Goal: Information Seeking & Learning: Learn about a topic

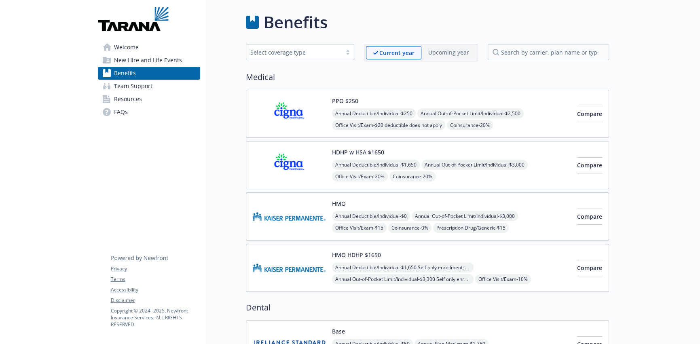
click at [331, 58] on div "Select coverage type" at bounding box center [300, 52] width 108 height 16
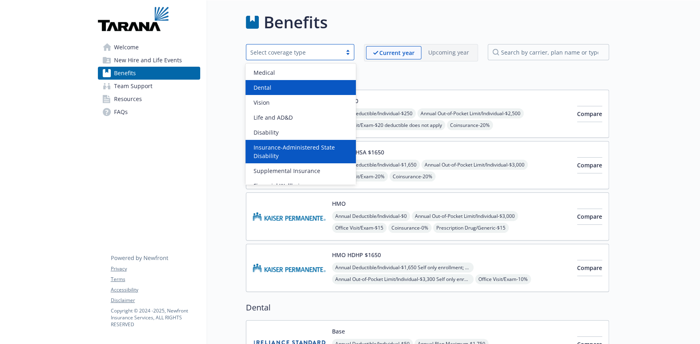
scroll to position [25, 0]
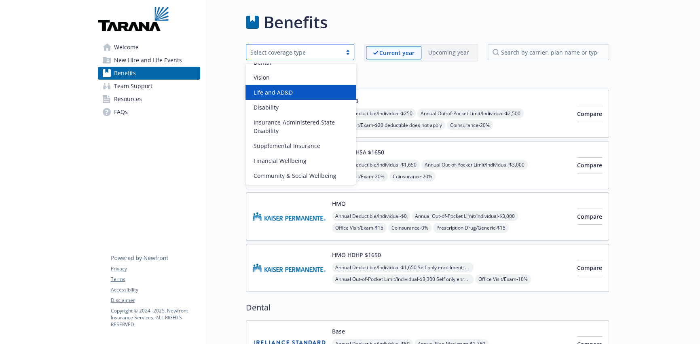
click at [322, 90] on div "Life and AD&D" at bounding box center [300, 92] width 100 height 8
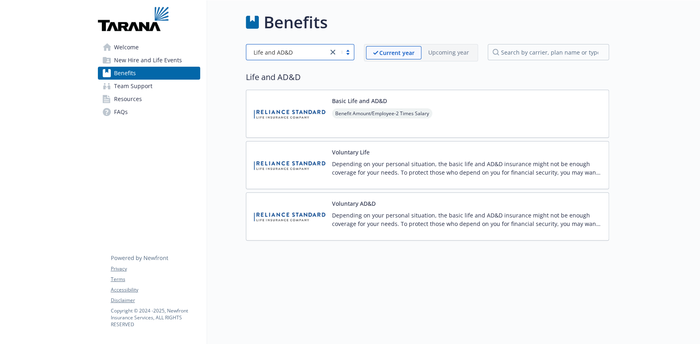
click at [264, 110] on img at bounding box center [289, 114] width 73 height 34
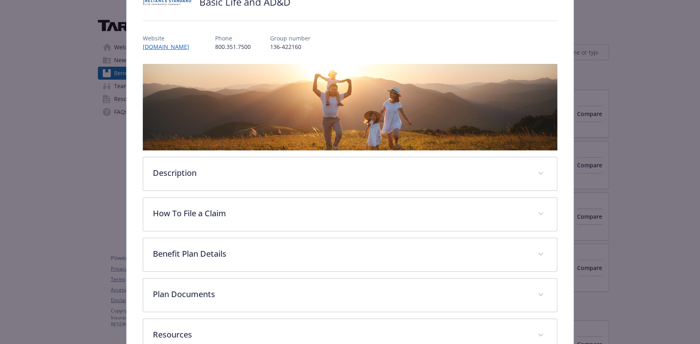
scroll to position [92, 0]
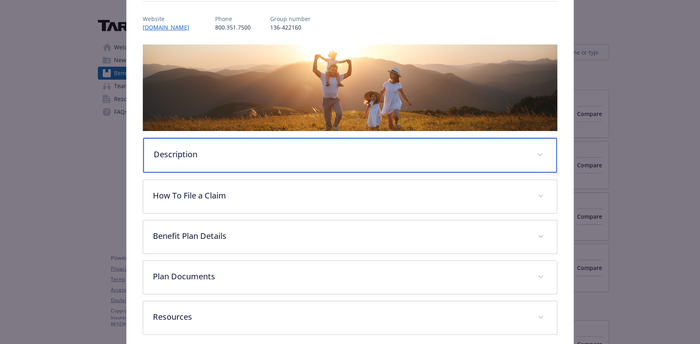
click at [236, 158] on p "Description" at bounding box center [340, 154] width 373 height 12
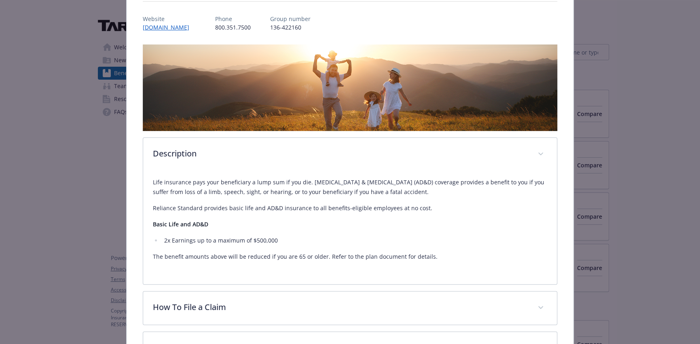
drag, startPoint x: 184, startPoint y: 193, endPoint x: 430, endPoint y: 197, distance: 245.8
click at [430, 197] on div "Life insurance pays your beneficiary a lump sum if you die. [MEDICAL_DATA] & [M…" at bounding box center [350, 219] width 394 height 84
click at [431, 203] on p "Reliance Standard provides basic life and AD&D insurance to all benefits-eligib…" at bounding box center [350, 208] width 394 height 10
drag, startPoint x: 217, startPoint y: 205, endPoint x: 434, endPoint y: 205, distance: 216.6
click at [434, 205] on p "Reliance Standard provides basic life and AD&D insurance to all benefits-eligib…" at bounding box center [350, 208] width 394 height 10
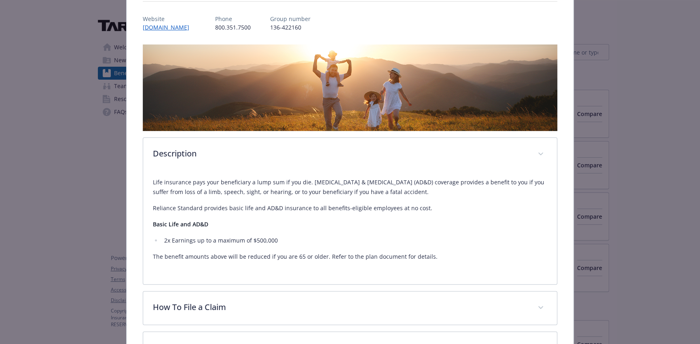
click at [301, 223] on p "Basic Life and AD&D" at bounding box center [350, 224] width 394 height 10
click at [261, 257] on p "The benefit amounts above will be reduced if you are 65 or older. Refer to the …" at bounding box center [350, 257] width 394 height 10
click at [305, 249] on div "Life insurance pays your beneficiary a lump sum if you die. [MEDICAL_DATA] & [M…" at bounding box center [350, 219] width 394 height 84
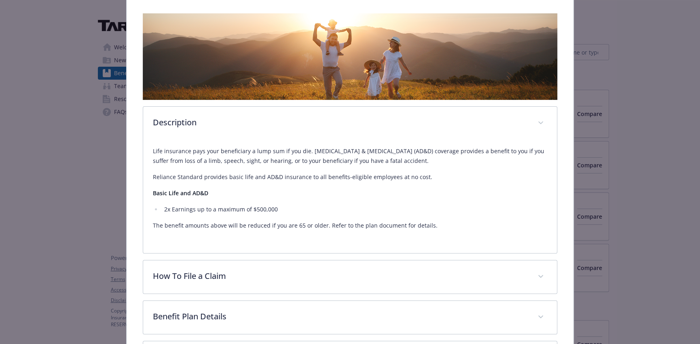
scroll to position [173, 0]
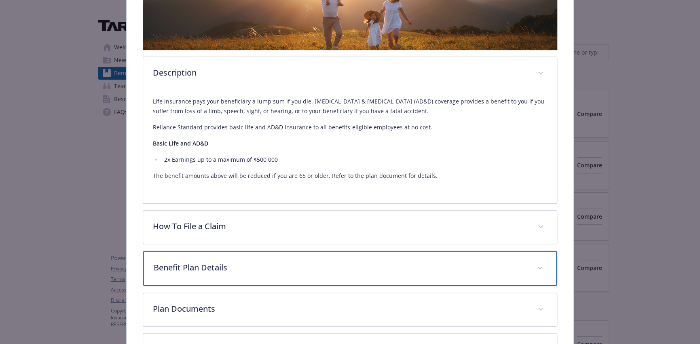
click at [276, 258] on div "Benefit Plan Details" at bounding box center [350, 268] width 414 height 35
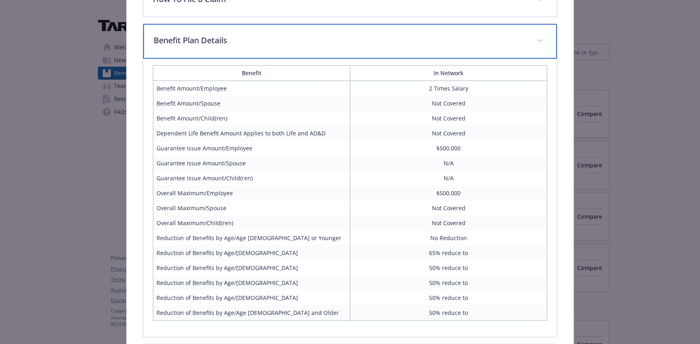
scroll to position [415, 0]
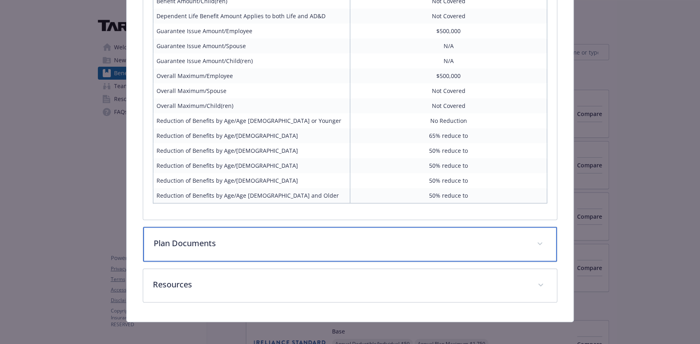
click at [275, 237] on p "Plan Documents" at bounding box center [340, 243] width 373 height 12
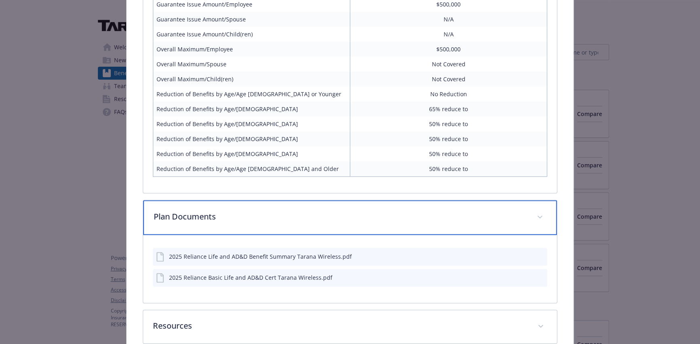
scroll to position [556, 0]
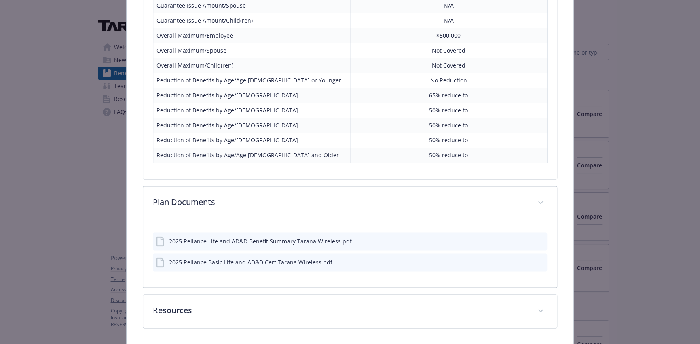
click at [241, 240] on div "2025 Reliance Life and AD&D Benefit Summary Tarana Wireless.pdf" at bounding box center [260, 241] width 183 height 8
click at [242, 261] on div "2025 Reliance Basic Life and AD&D Cert Tarana Wireless.pdf" at bounding box center [250, 262] width 163 height 8
click at [518, 261] on div "2025 Reliance Basic Life and AD&D Cert Tarana Wireless.pdf" at bounding box center [350, 262] width 394 height 18
click at [536, 259] on icon "preview file" at bounding box center [539, 262] width 7 height 6
